Goal: Transaction & Acquisition: Obtain resource

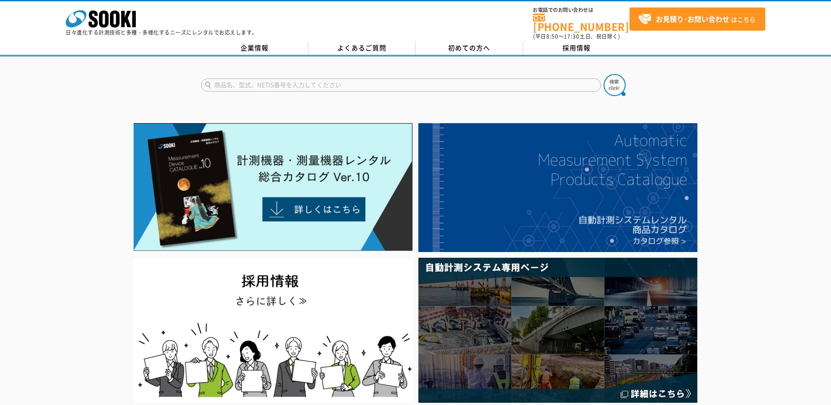
click at [264, 81] on div at bounding box center [415, 78] width 831 height 42
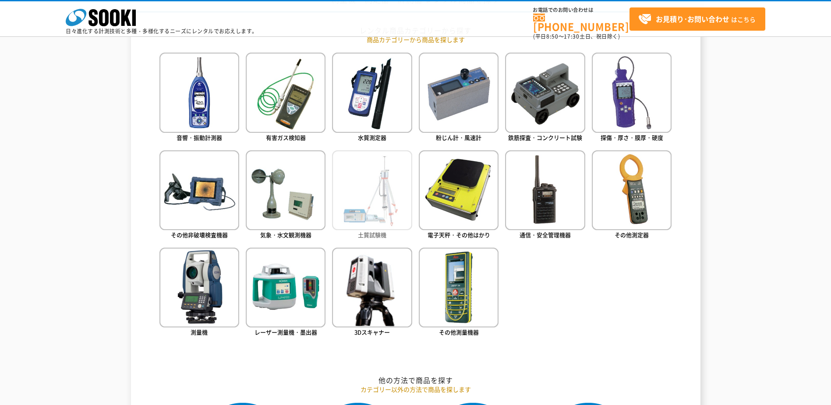
scroll to position [351, 0]
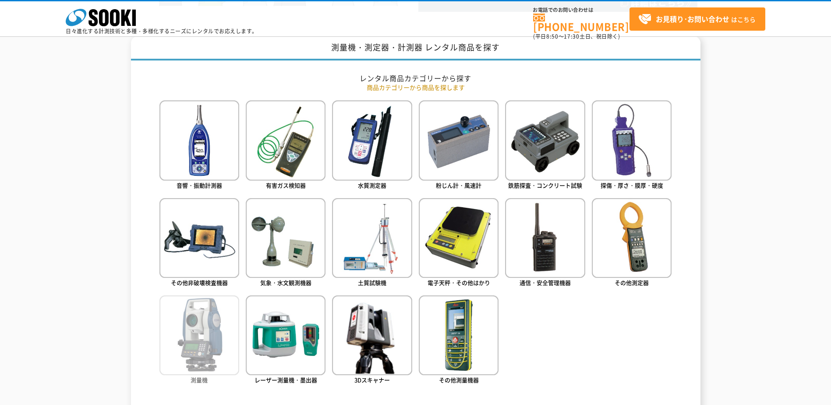
click at [194, 134] on img at bounding box center [200, 335] width 80 height 80
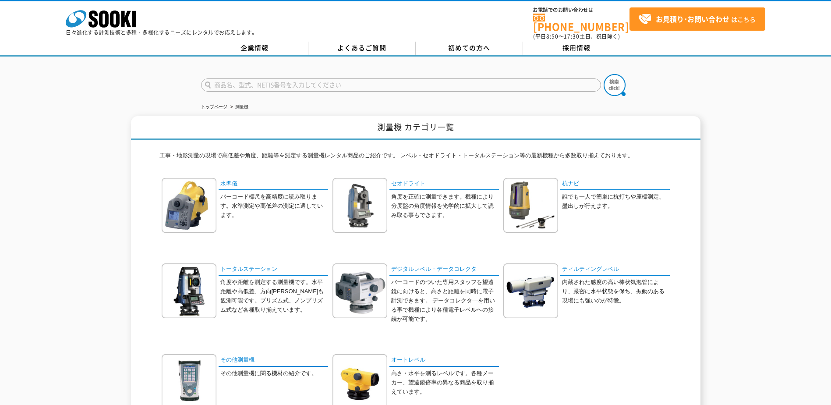
click at [295, 80] on input "text" at bounding box center [401, 84] width 400 height 13
type input "光波距離計"
click at [604, 74] on button at bounding box center [615, 85] width 22 height 22
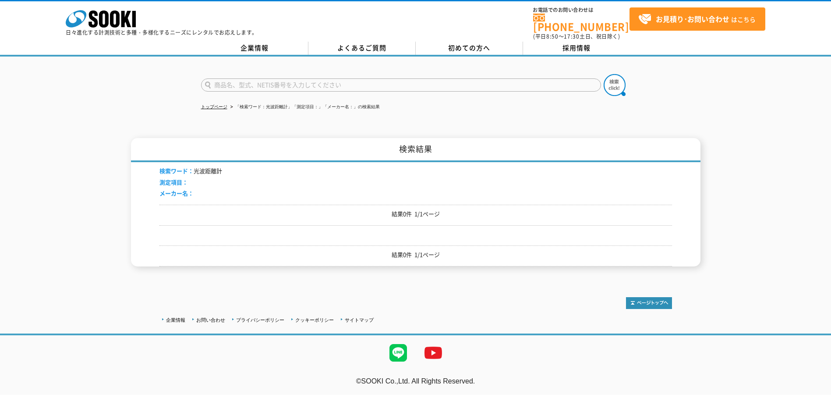
click at [291, 79] on input "text" at bounding box center [401, 84] width 400 height 13
type input "商品名、型式、NETIS番号を入力してください"
